Goal: Use online tool/utility: Utilize a website feature to perform a specific function

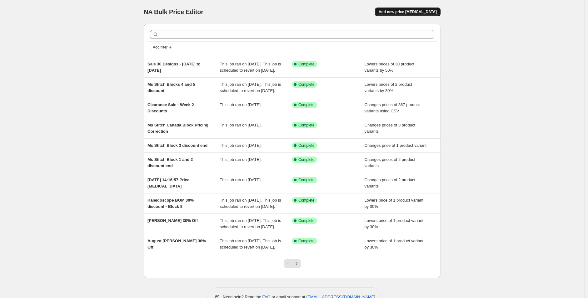
click at [411, 14] on button "Add new price [MEDICAL_DATA]" at bounding box center [408, 12] width 66 height 9
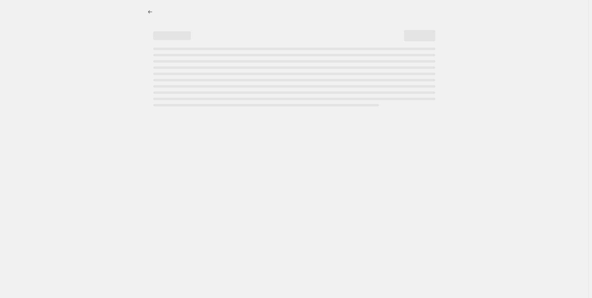
select select "percentage"
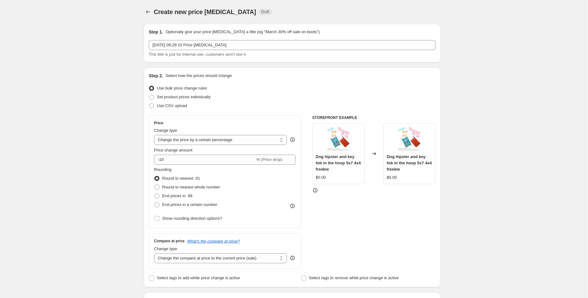
drag, startPoint x: 232, startPoint y: 39, endPoint x: 147, endPoint y: 43, distance: 84.8
click at [147, 43] on div "Step 1. Optionally give your price [MEDICAL_DATA] a title (eg "March 30% off sa…" at bounding box center [292, 43] width 297 height 39
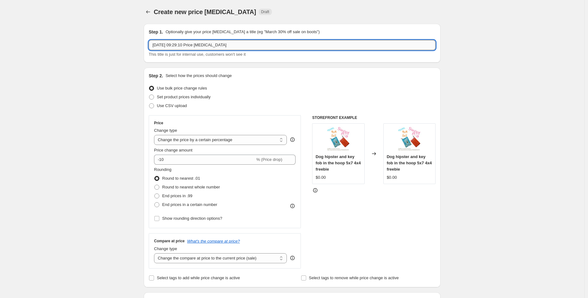
click at [232, 46] on input "[DATE] 09:29:10 Price [MEDICAL_DATA]" at bounding box center [292, 45] width 287 height 10
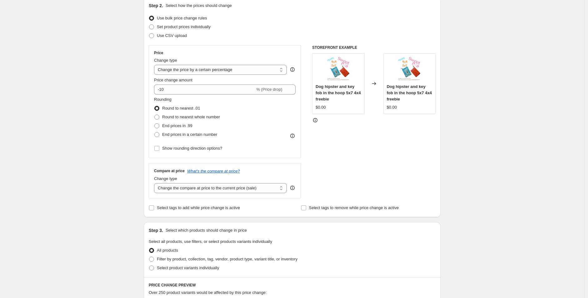
scroll to position [69, 0]
type input "Clearance Sale - Week 3 Discounts"
click at [164, 31] on label "Set product prices individually" at bounding box center [180, 27] width 62 height 9
click at [149, 25] on input "Set product prices individually" at bounding box center [149, 25] width 0 height 0
radio input "true"
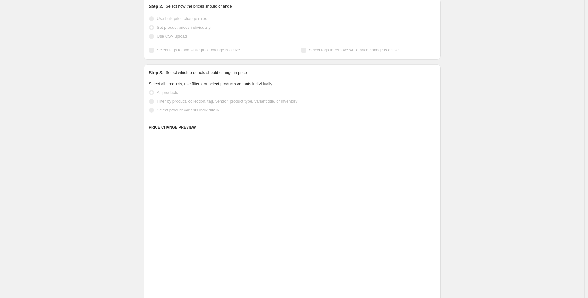
click at [159, 36] on span "Use CSV upload" at bounding box center [172, 36] width 30 height 5
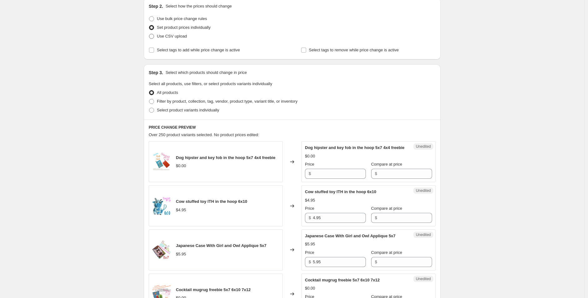
click at [159, 36] on span "Use CSV upload" at bounding box center [172, 36] width 30 height 5
click at [149, 34] on input "Use CSV upload" at bounding box center [149, 34] width 0 height 0
radio input "true"
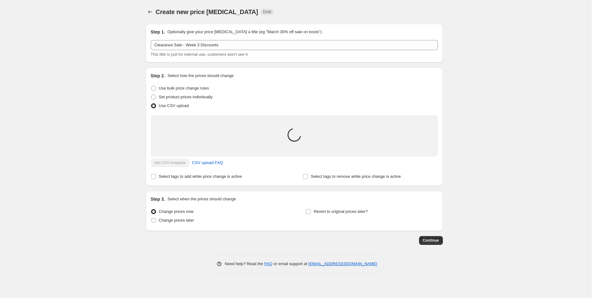
click at [46, 81] on div "Create new price [MEDICAL_DATA]. This page is ready Create new price [MEDICAL_D…" at bounding box center [294, 149] width 588 height 298
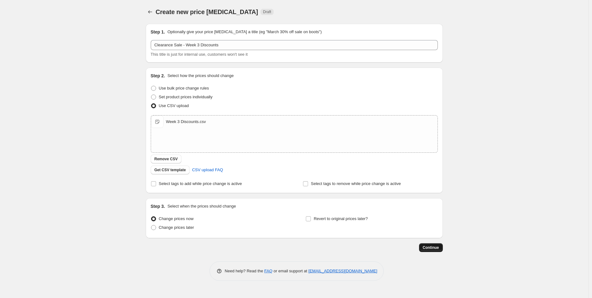
click at [436, 245] on span "Continue" at bounding box center [431, 247] width 16 height 5
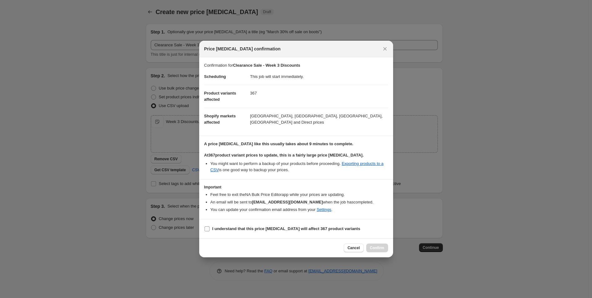
click at [234, 227] on b "I understand that this price [MEDICAL_DATA] will affect 367 product variants" at bounding box center [286, 228] width 148 height 5
click at [209, 227] on input "I understand that this price [MEDICAL_DATA] will affect 367 product variants" at bounding box center [206, 228] width 5 height 5
checkbox input "true"
click at [385, 247] on button "Confirm" at bounding box center [377, 247] width 22 height 9
